Goal: Obtain resource: Obtain resource

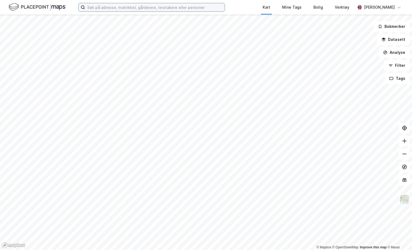
click at [112, 8] on input at bounding box center [155, 7] width 140 height 8
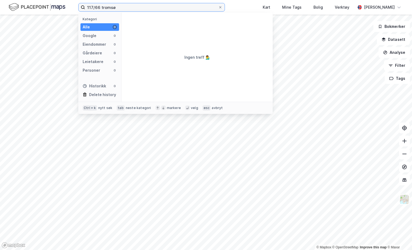
drag, startPoint x: 122, startPoint y: 10, endPoint x: 95, endPoint y: 8, distance: 26.3
click at [95, 8] on input "117/66 tromsø" at bounding box center [151, 7] width 133 height 8
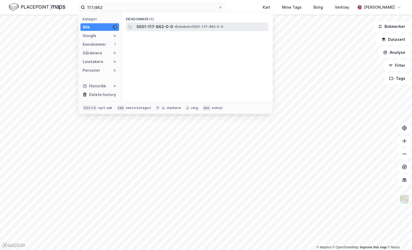
click at [151, 24] on span "5501-117-862-0-0" at bounding box center [155, 27] width 36 height 6
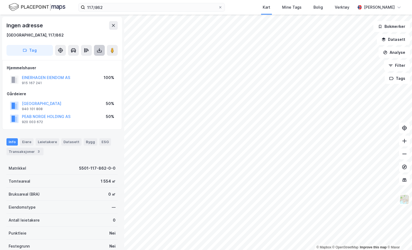
click at [98, 45] on button at bounding box center [99, 50] width 11 height 11
click at [91, 62] on div "Last ned grunnbok" at bounding box center [76, 61] width 58 height 9
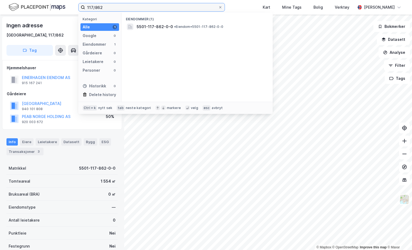
drag, startPoint x: 111, startPoint y: 4, endPoint x: 96, endPoint y: 6, distance: 15.3
click at [96, 6] on input "117/862" at bounding box center [151, 7] width 133 height 8
type input "117/1 [GEOGRAPHIC_DATA]"
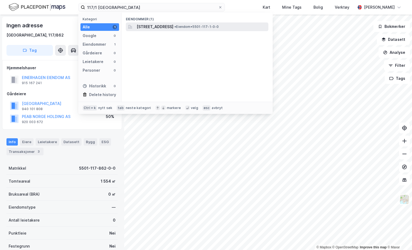
click at [158, 24] on span "[STREET_ADDRESS]" at bounding box center [155, 27] width 37 height 6
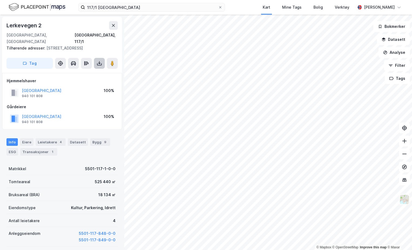
click at [101, 61] on icon at bounding box center [99, 63] width 5 height 5
click at [95, 76] on div "Last ned grunnbok" at bounding box center [76, 74] width 58 height 9
